Goal: Task Accomplishment & Management: Manage account settings

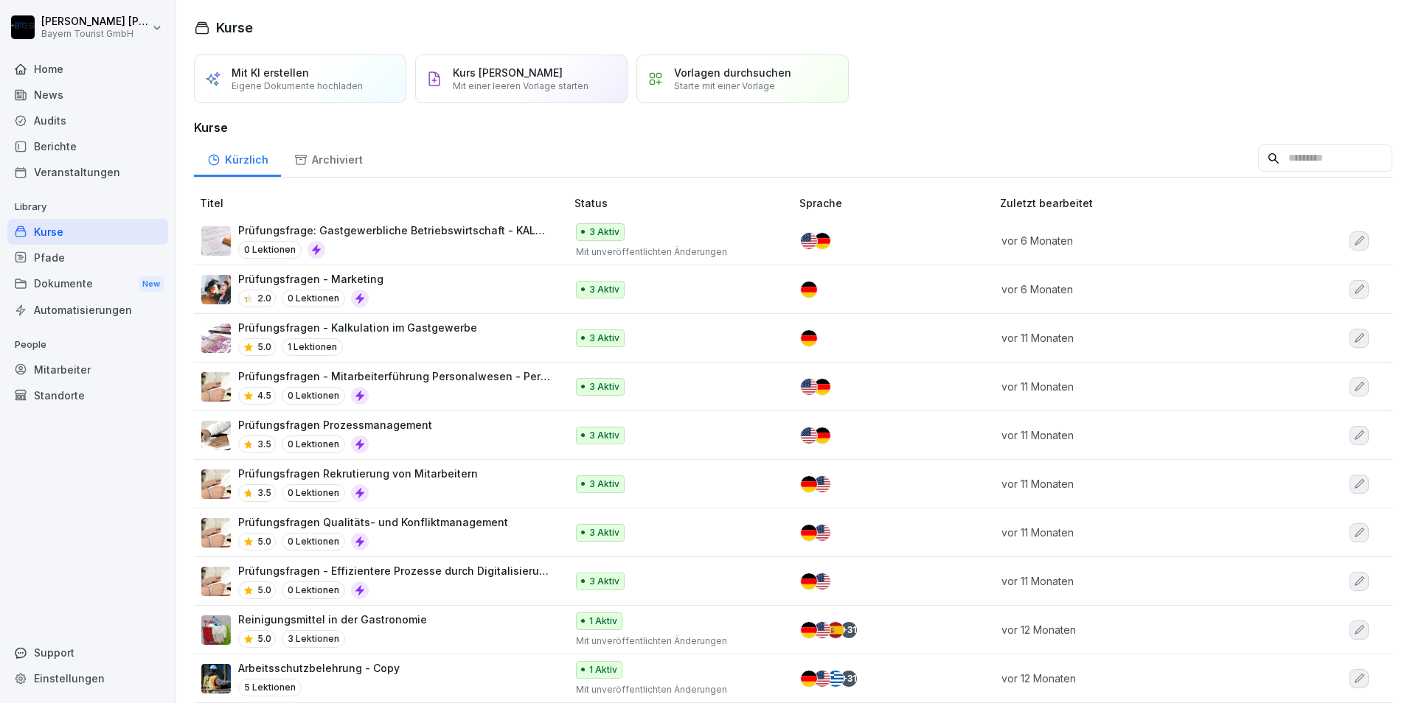
click at [74, 371] on div "Mitarbeiter" at bounding box center [87, 370] width 161 height 26
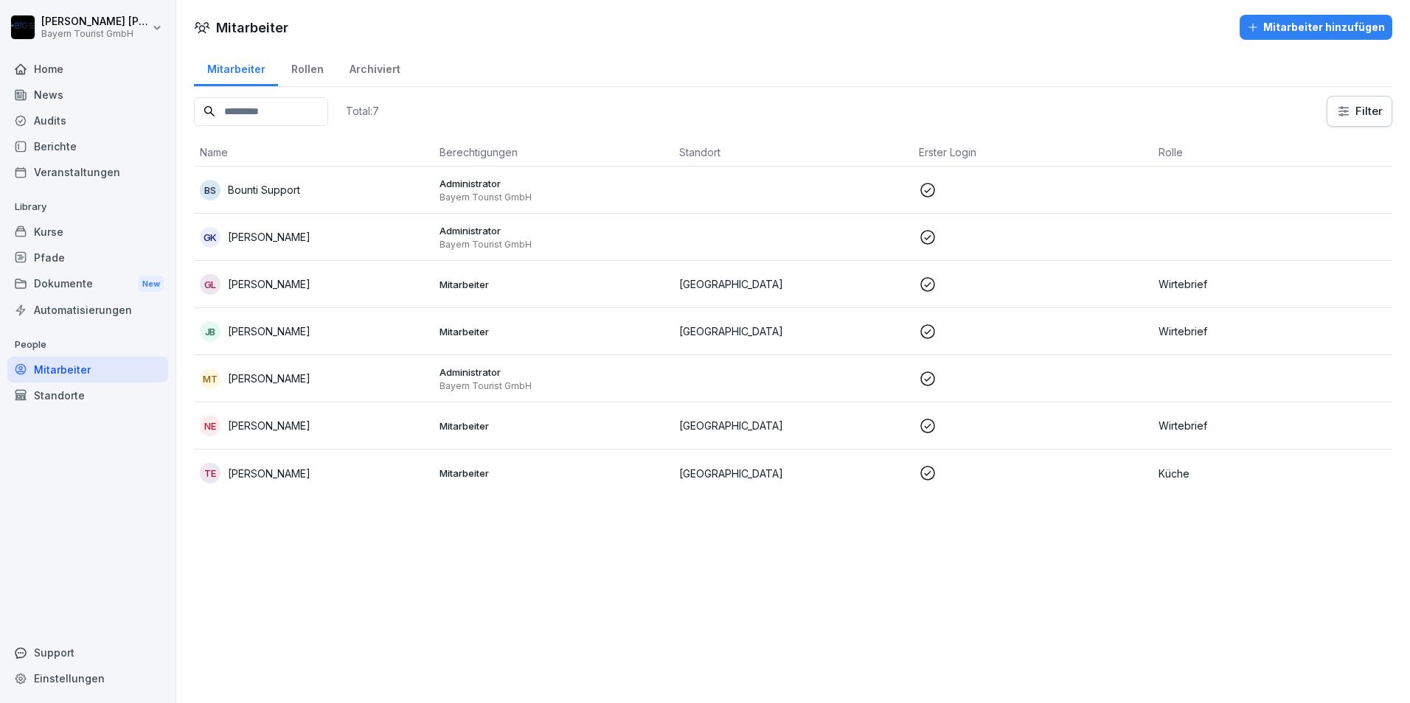
click at [276, 471] on p "[PERSON_NAME]" at bounding box center [269, 473] width 83 height 15
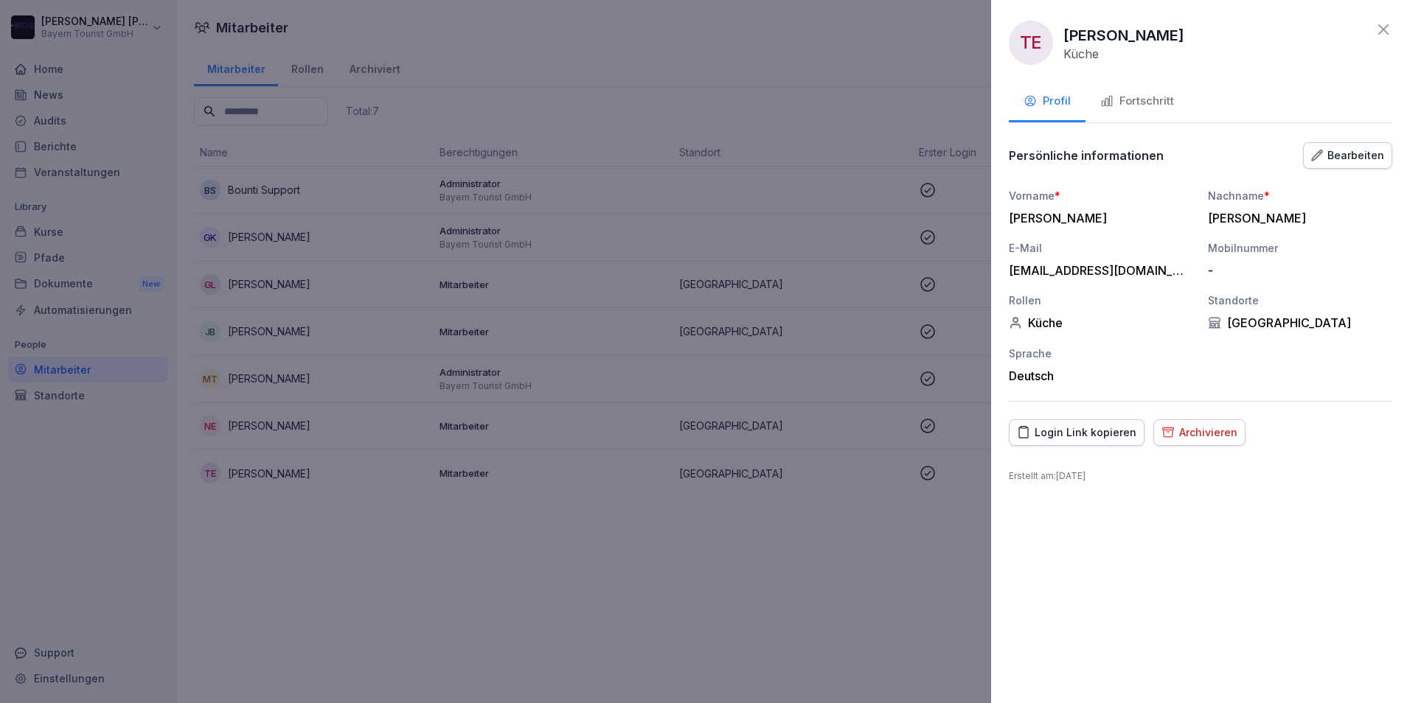
click at [1345, 159] on div "Bearbeiten" at bounding box center [1347, 155] width 73 height 16
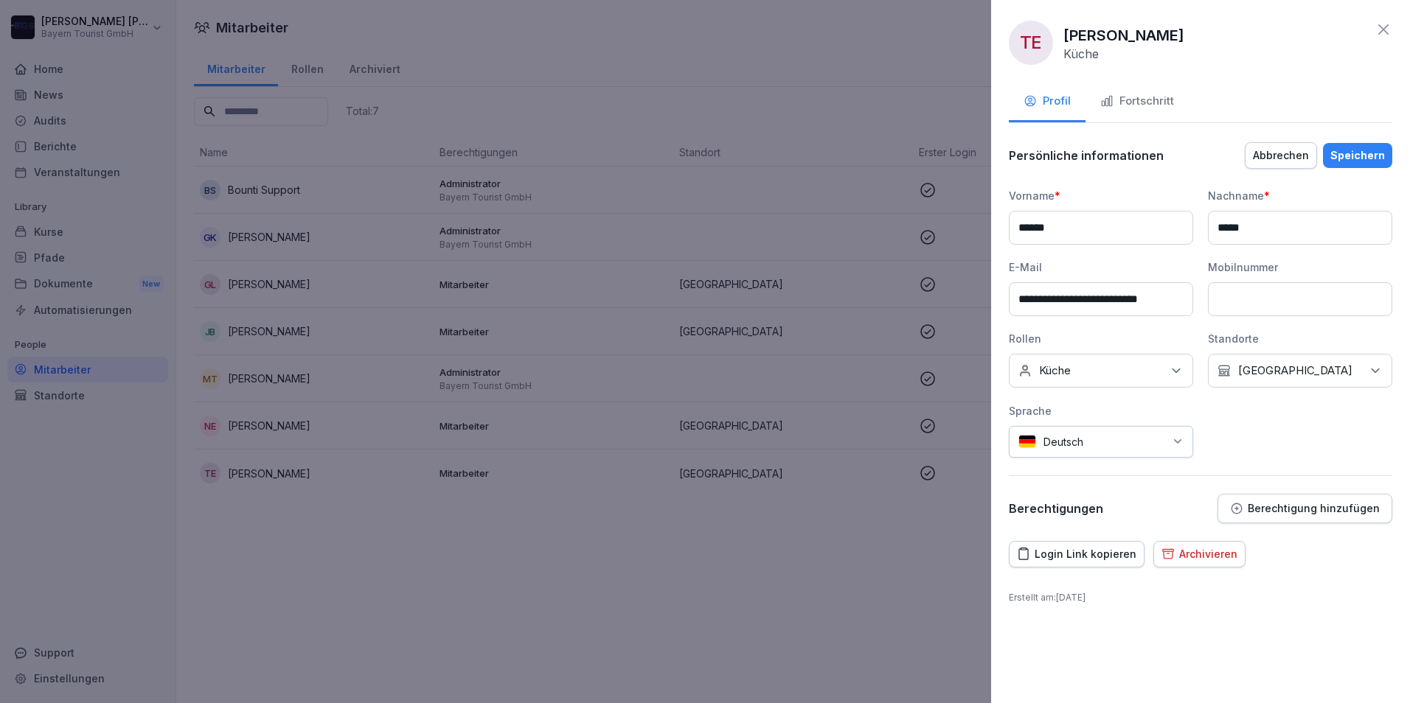
click at [1281, 154] on div "Abbrechen" at bounding box center [1281, 155] width 56 height 16
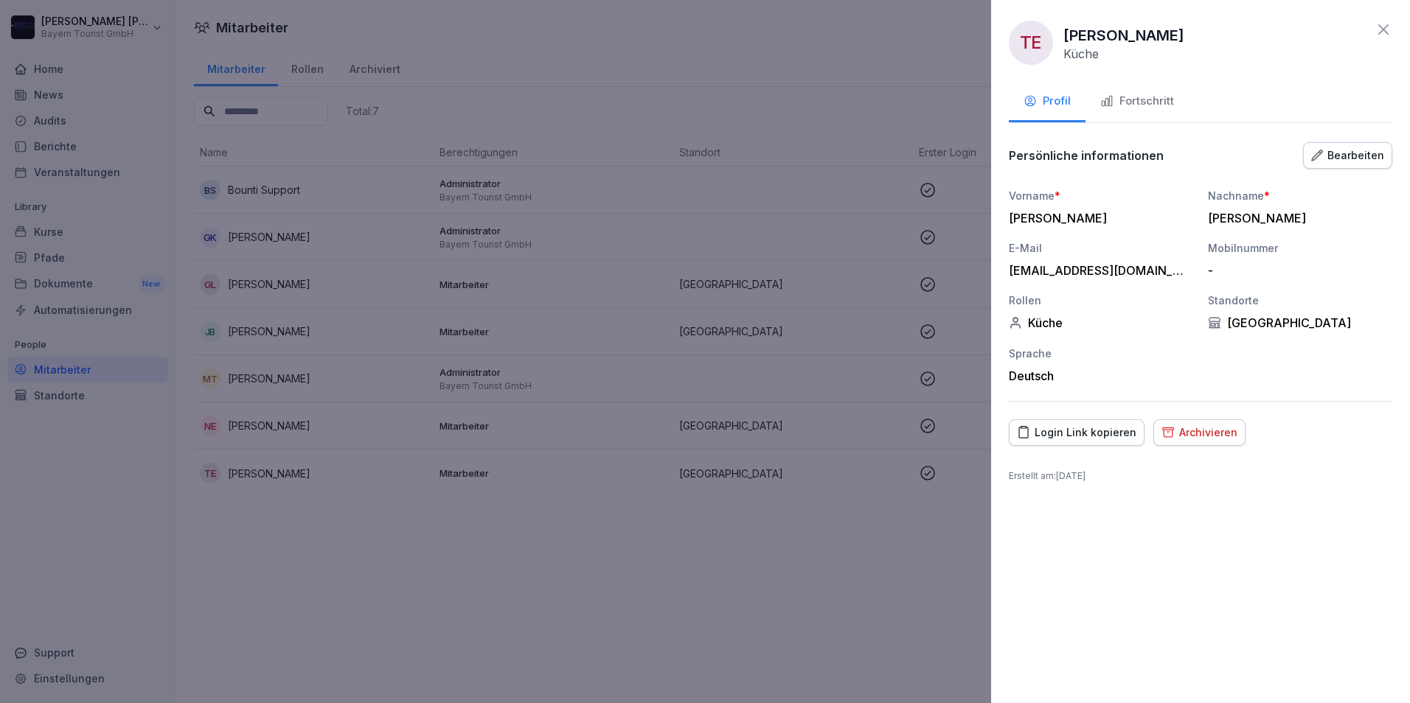
click at [1352, 159] on div "Bearbeiten" at bounding box center [1347, 155] width 73 height 16
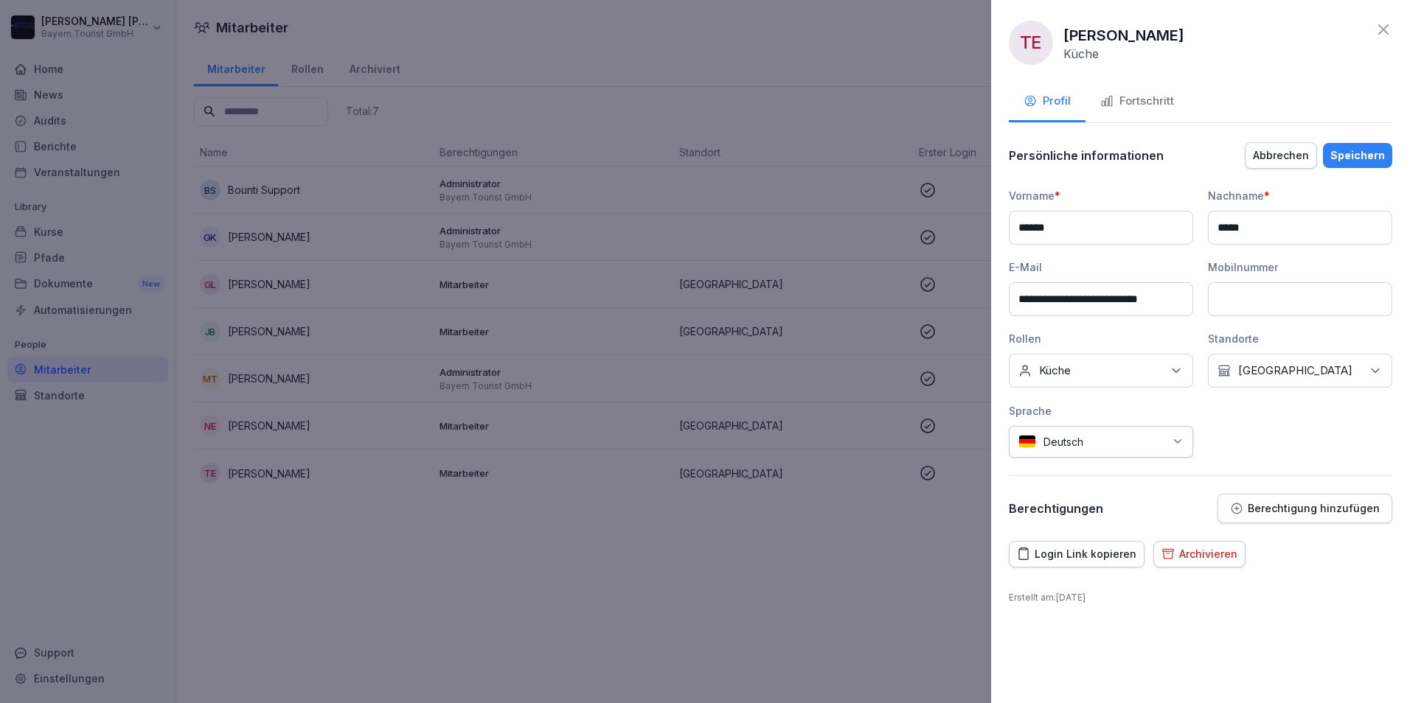
click at [1386, 21] on icon at bounding box center [1383, 30] width 18 height 18
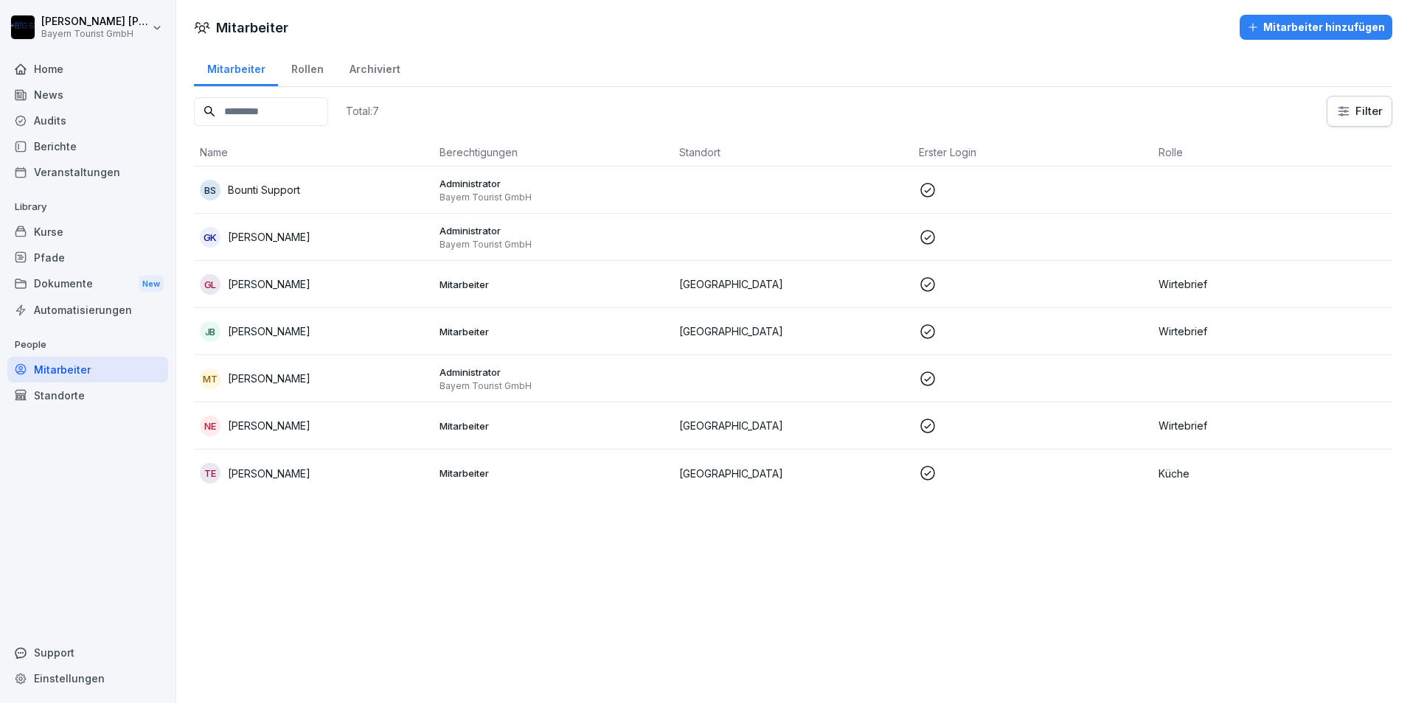
click at [261, 472] on p "[PERSON_NAME]" at bounding box center [269, 473] width 83 height 15
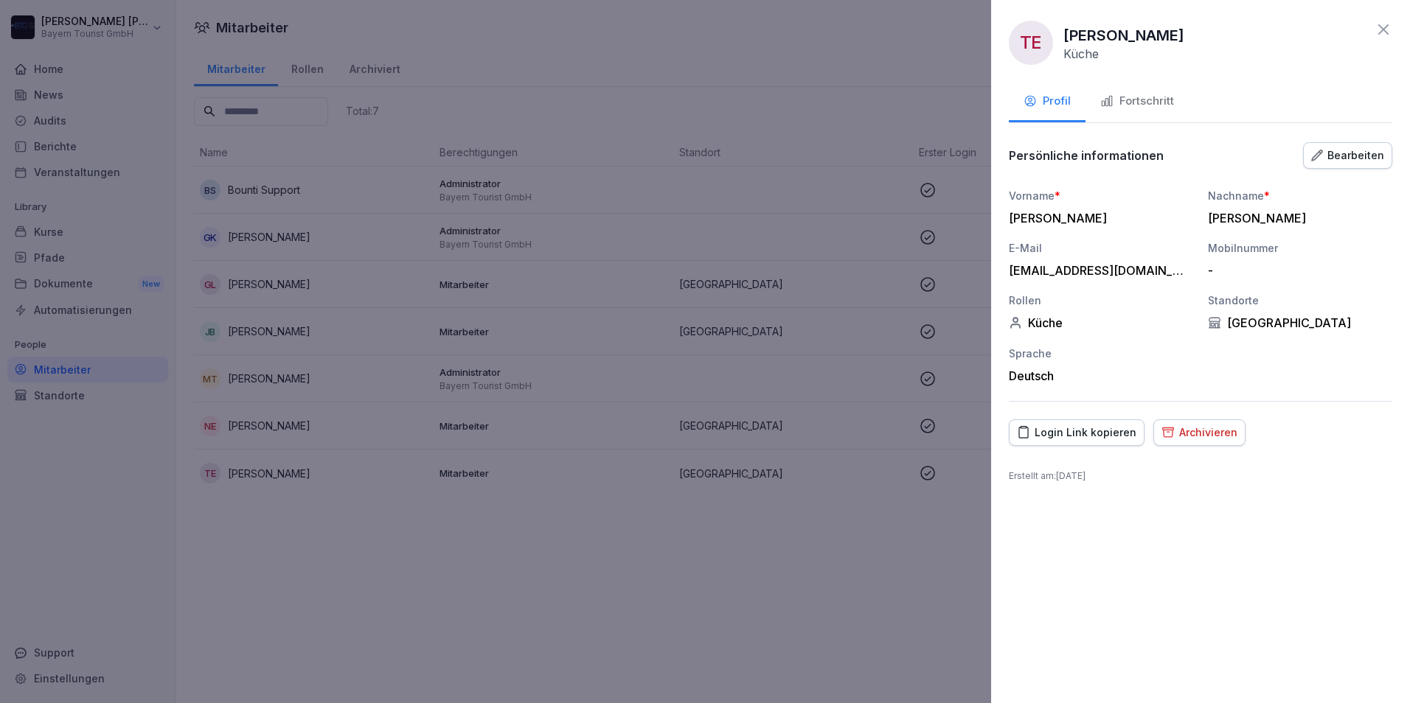
click at [261, 472] on div at bounding box center [705, 351] width 1410 height 703
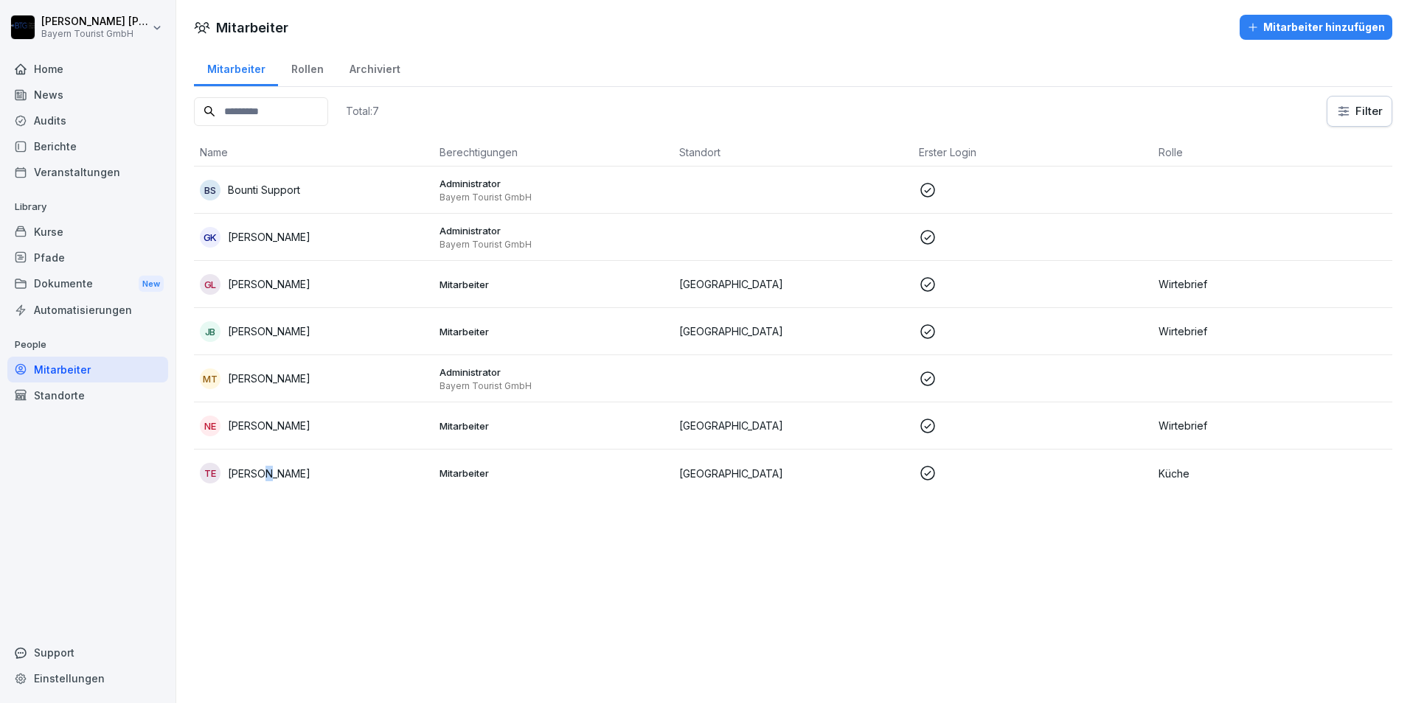
click at [261, 471] on p "[PERSON_NAME]" at bounding box center [269, 473] width 83 height 15
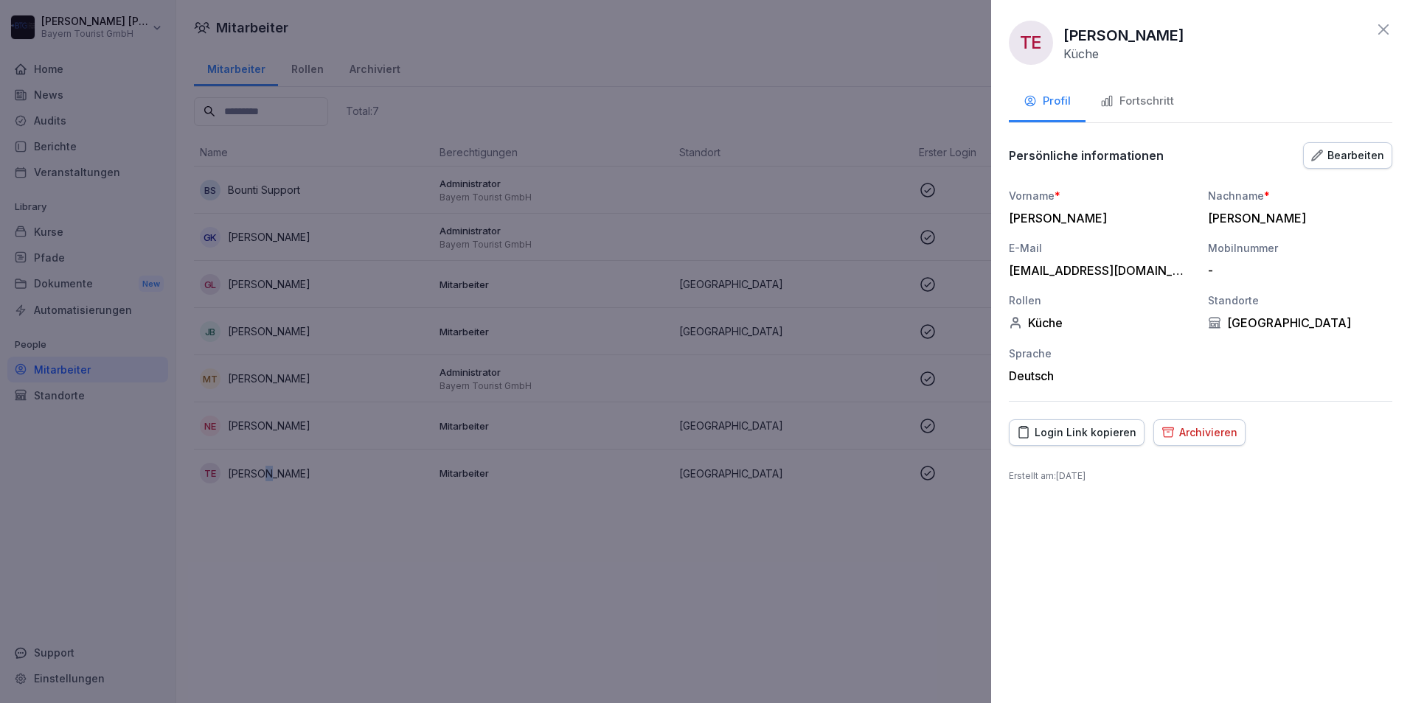
click at [1343, 153] on div "Bearbeiten" at bounding box center [1347, 155] width 73 height 16
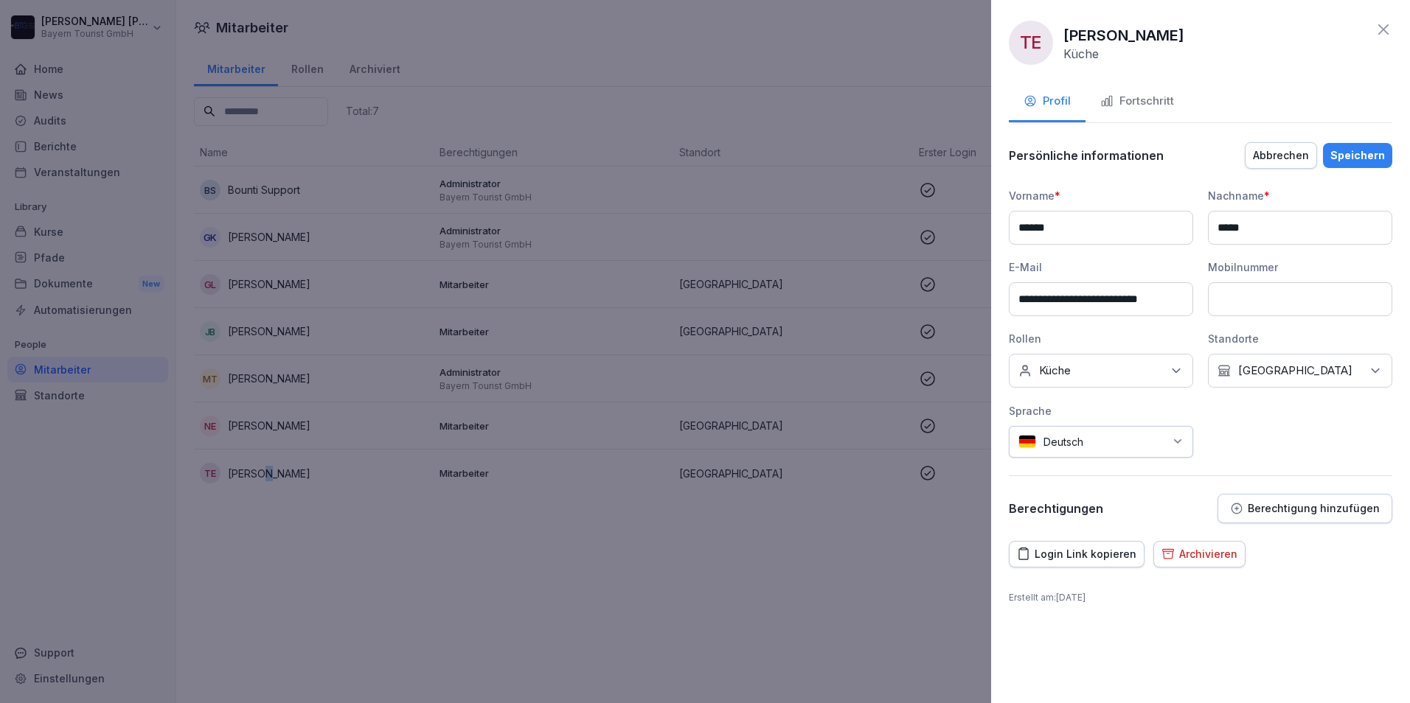
click at [1334, 510] on p "Berechtigung hinzufügen" at bounding box center [1313, 509] width 132 height 12
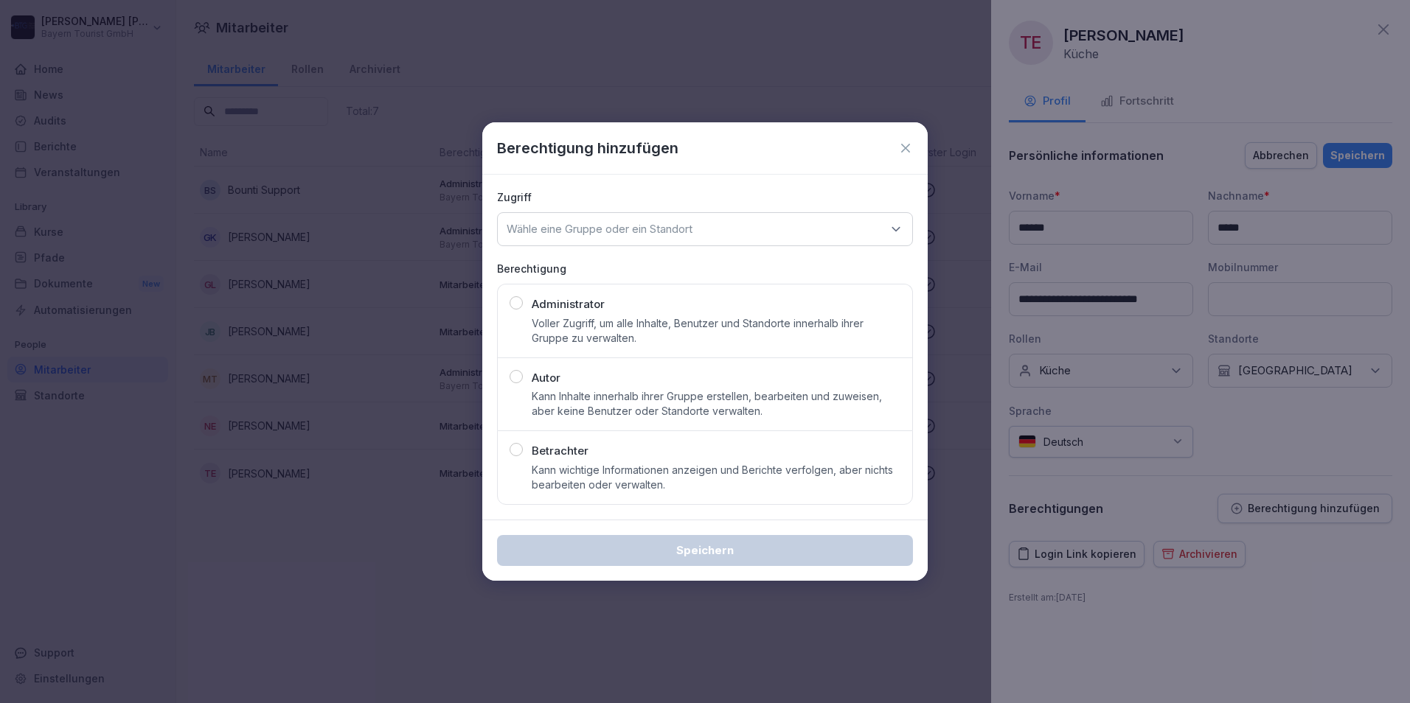
click at [908, 147] on icon at bounding box center [905, 148] width 9 height 9
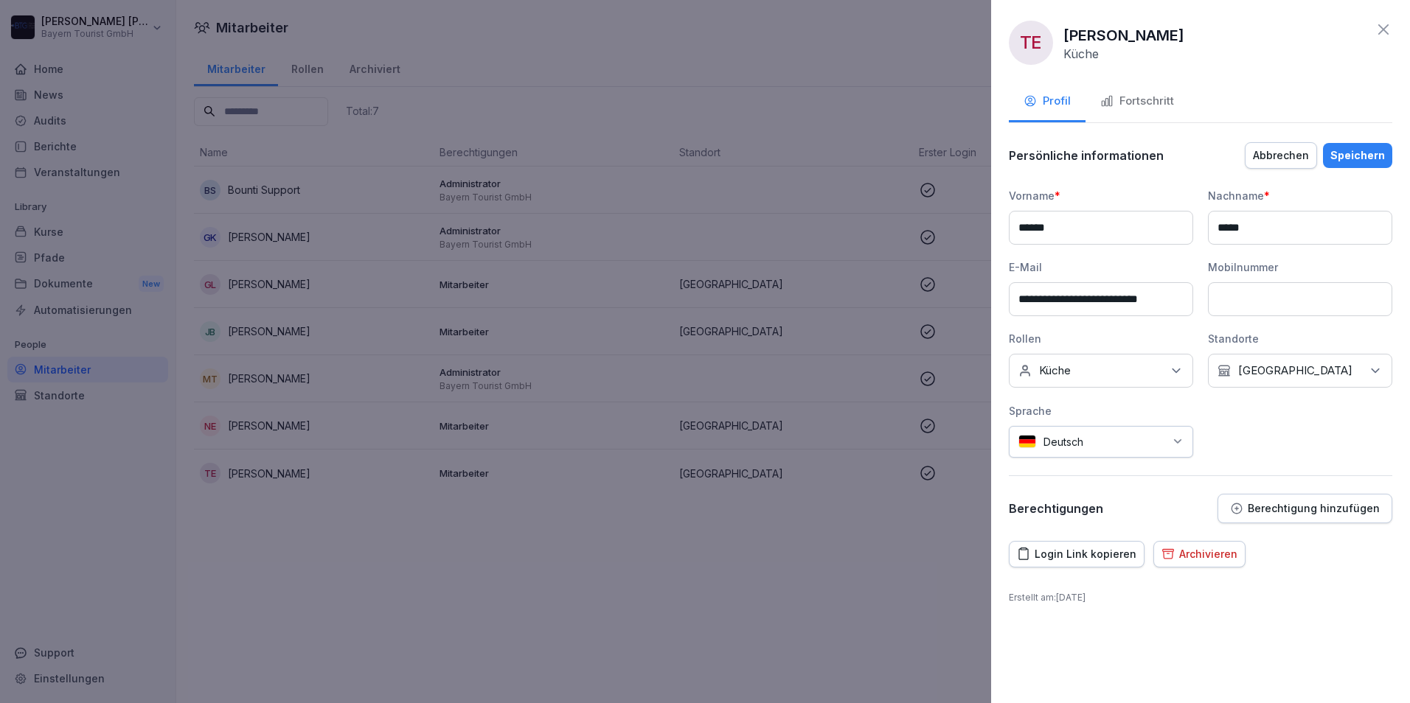
click at [1385, 29] on icon at bounding box center [1383, 29] width 10 height 10
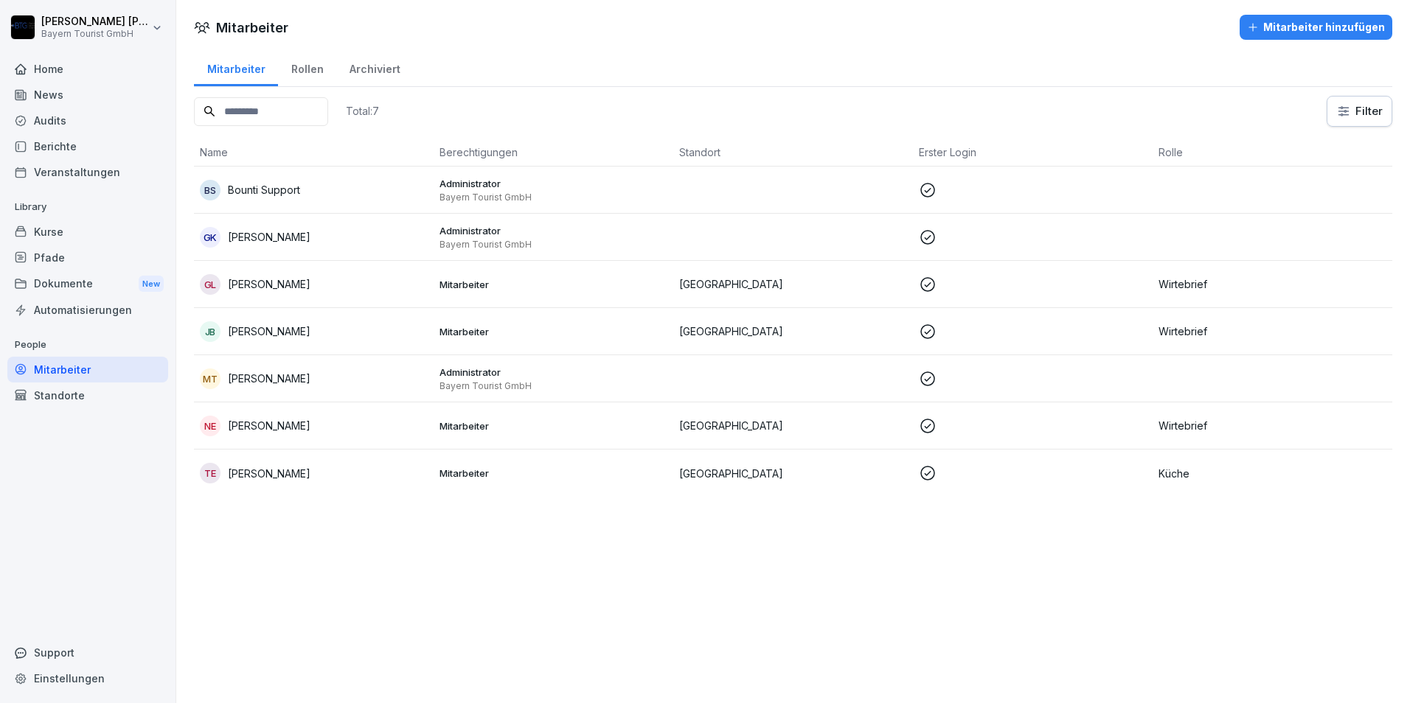
click at [1358, 115] on html "[PERSON_NAME] Bayern Tourist GmbH Home News Audits Berichte Veranstaltungen Lib…" at bounding box center [705, 351] width 1410 height 703
click at [240, 473] on html "[PERSON_NAME] Bayern Tourist GmbH Home News Audits Berichte Veranstaltungen Lib…" at bounding box center [705, 351] width 1410 height 703
click at [240, 473] on p "[PERSON_NAME]" at bounding box center [269, 473] width 83 height 15
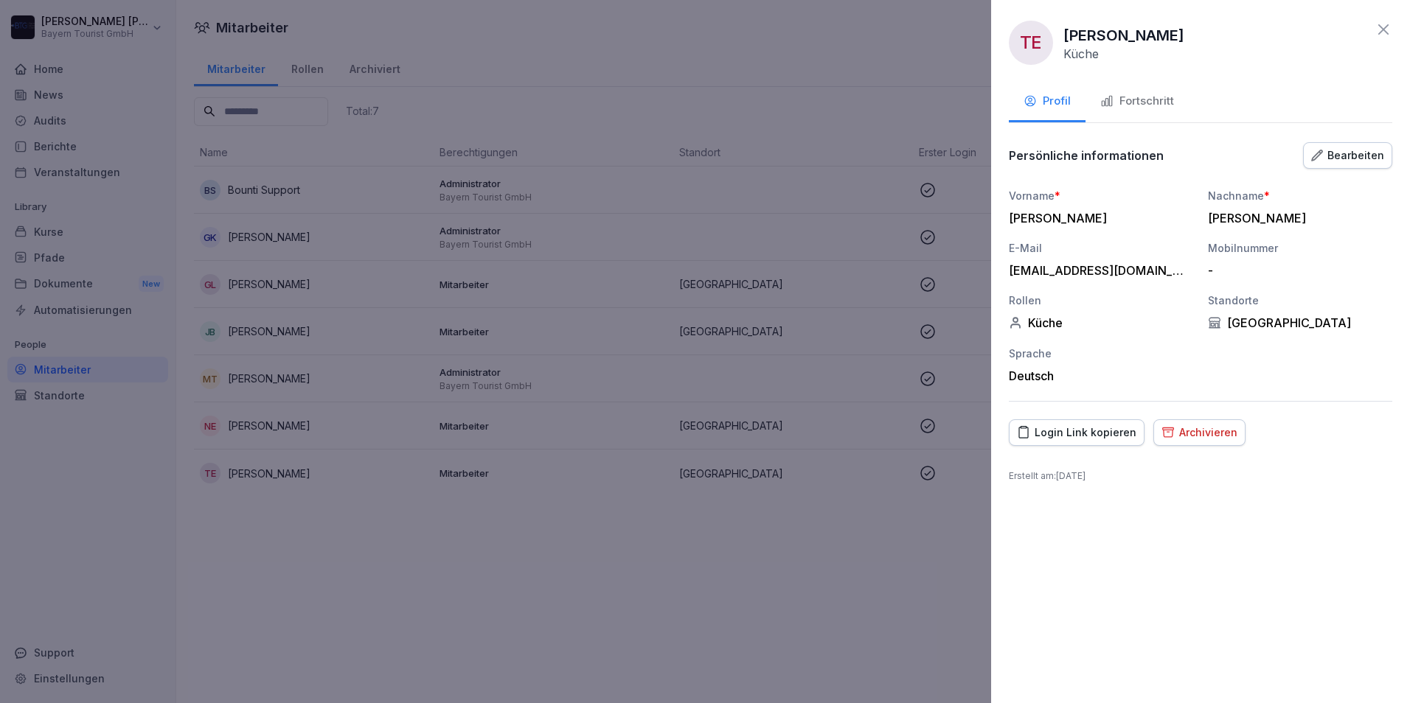
click at [1163, 428] on icon "button" at bounding box center [1168, 432] width 11 height 9
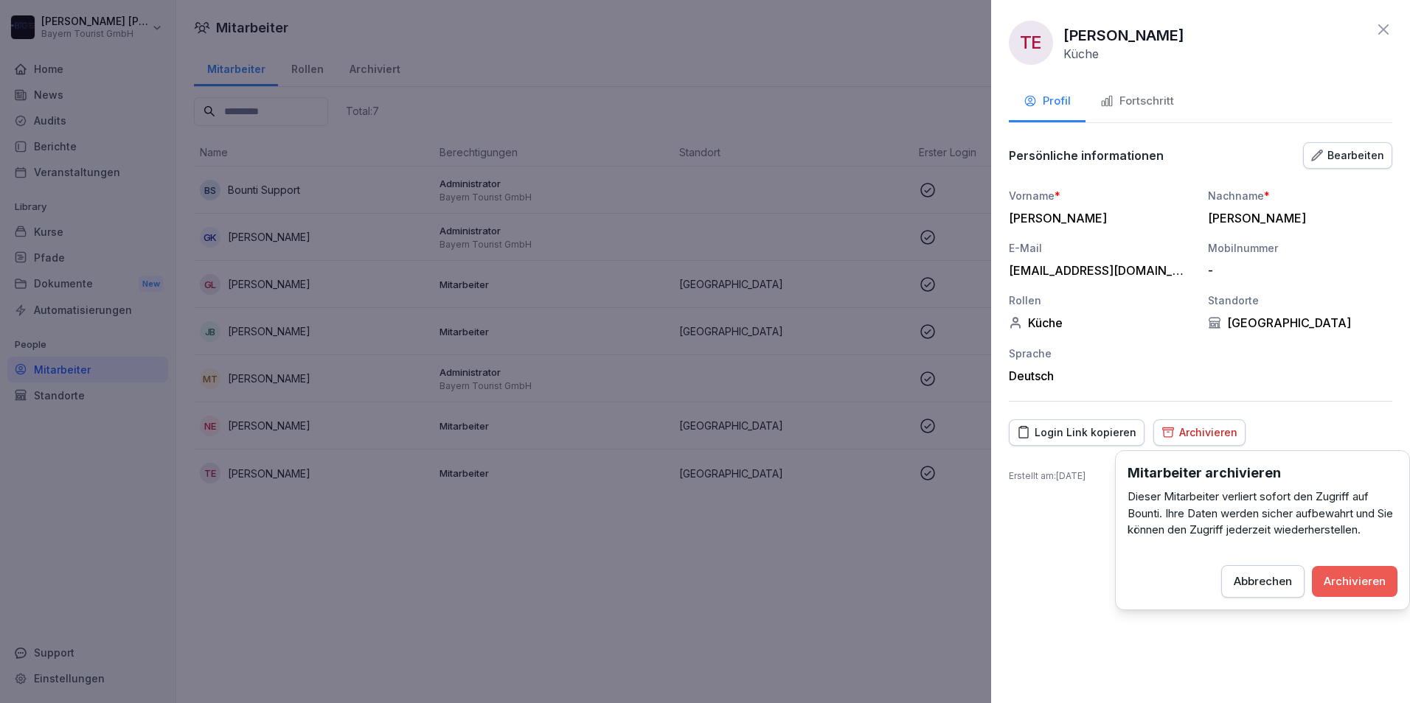
click at [1361, 582] on div "Archivieren" at bounding box center [1354, 582] width 62 height 16
